Goal: Task Accomplishment & Management: Manage account settings

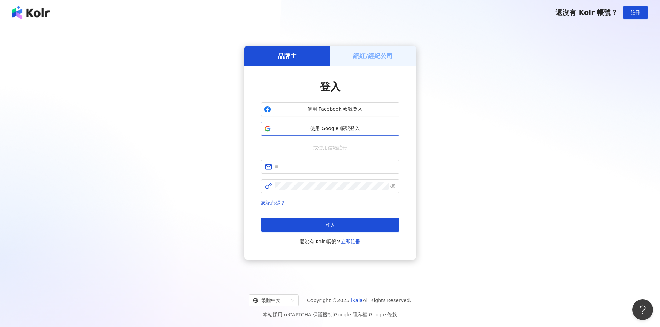
click at [346, 127] on span "使用 Google 帳號登入" at bounding box center [335, 128] width 123 height 7
click at [325, 132] on button "使用 Google 帳號登入" at bounding box center [330, 129] width 139 height 14
click at [305, 129] on span "使用 Google 帳號登入" at bounding box center [335, 128] width 123 height 7
drag, startPoint x: 90, startPoint y: 110, endPoint x: 204, endPoint y: 90, distance: 116.1
click at [204, 90] on div "品牌主 網紅/經紀公司 登入 使用 Facebook 帳號登入 使用 Google 帳號登入 或使用信箱註冊 忘記密碼？ 登入 還沒有 Kolr 帳號？ 立即…" at bounding box center [329, 152] width 643 height 245
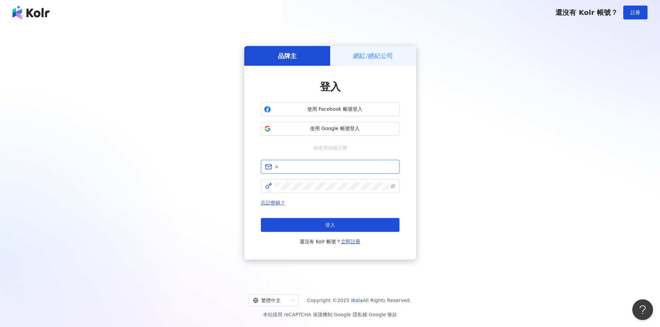
click at [294, 168] on input "text" at bounding box center [335, 167] width 121 height 8
type input "**********"
click button "登入" at bounding box center [330, 225] width 139 height 14
click at [320, 168] on input "text" at bounding box center [335, 167] width 121 height 8
click at [326, 130] on span "使用 Google 帳號登入" at bounding box center [335, 128] width 123 height 7
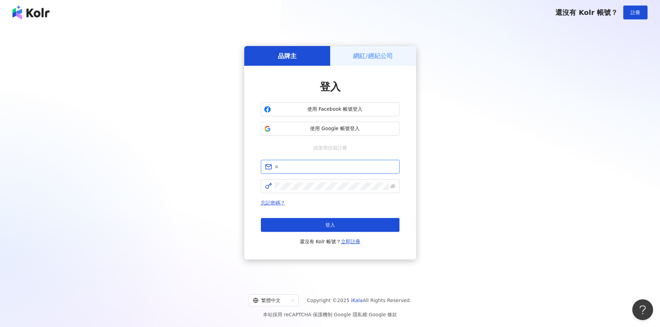
click at [280, 165] on input "text" at bounding box center [335, 167] width 121 height 8
type input "**********"
click button "登入" at bounding box center [330, 225] width 139 height 14
click at [362, 169] on input "text" at bounding box center [335, 167] width 121 height 8
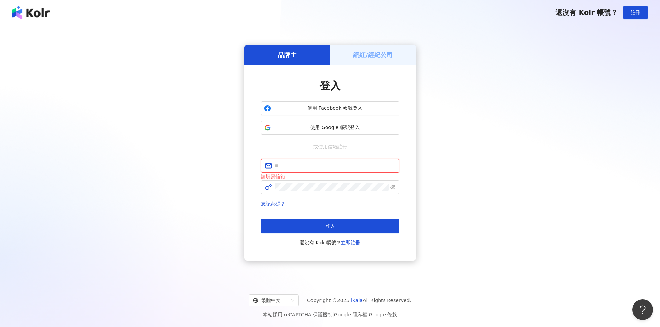
click at [303, 169] on input "text" at bounding box center [335, 166] width 121 height 8
type input "**********"
